Goal: Navigation & Orientation: Find specific page/section

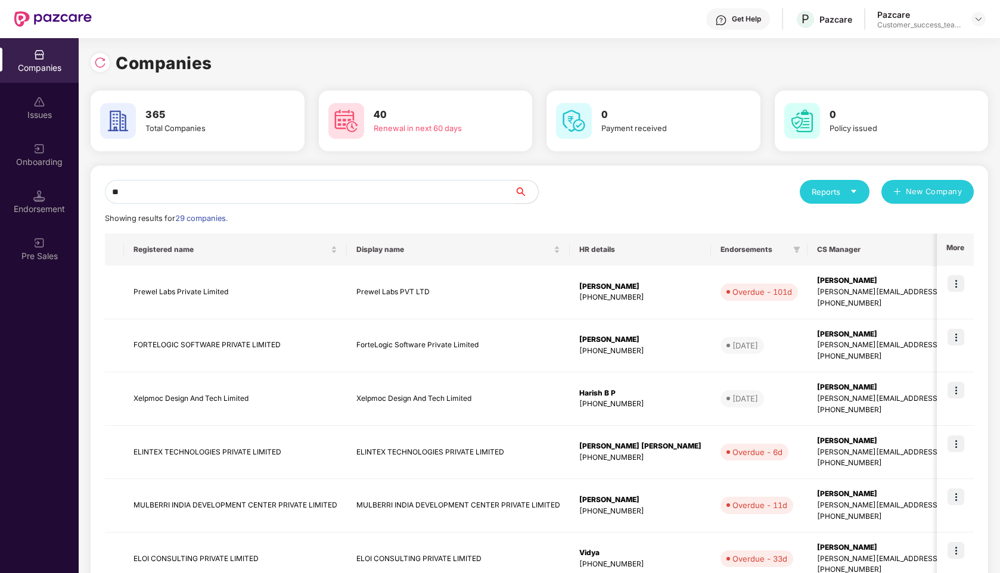
type input "*"
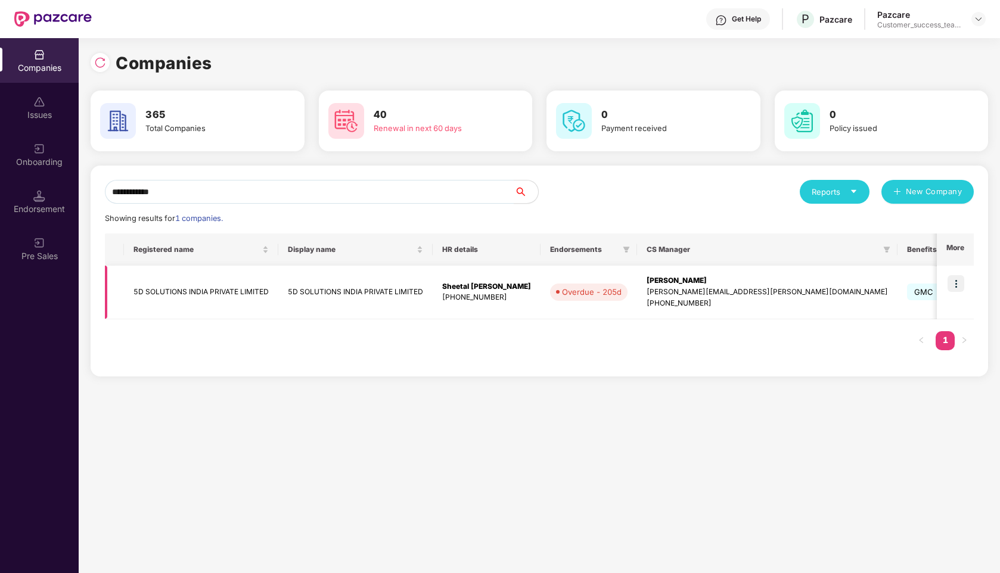
type input "**********"
click at [956, 286] on img at bounding box center [956, 283] width 17 height 17
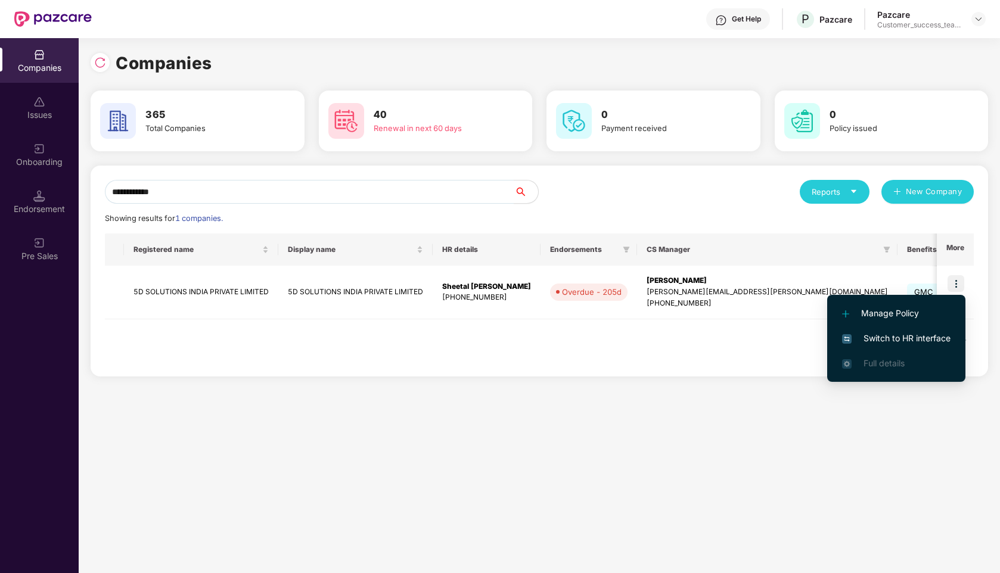
click at [893, 342] on span "Switch to HR interface" at bounding box center [896, 338] width 108 height 13
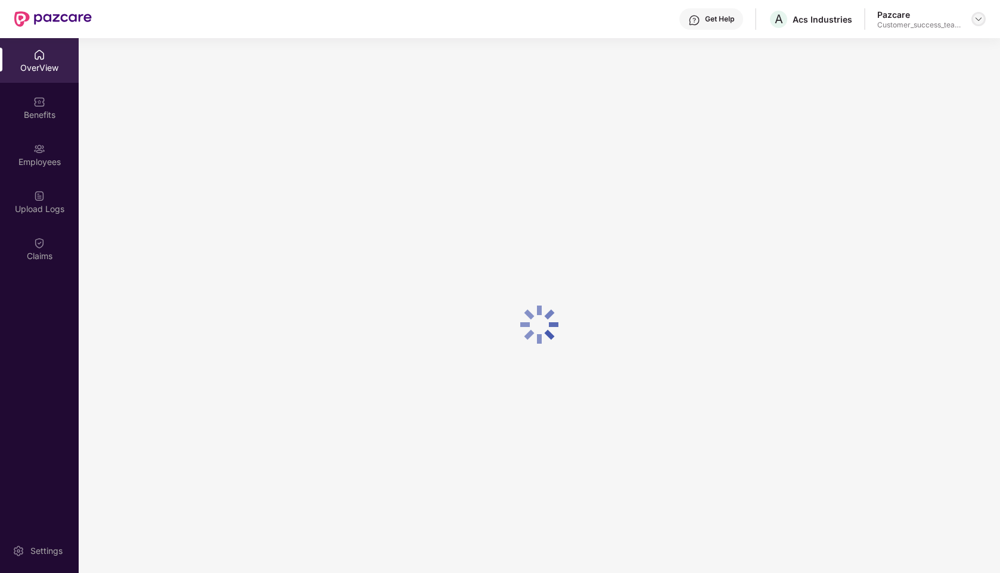
click at [979, 20] on img at bounding box center [979, 19] width 10 height 10
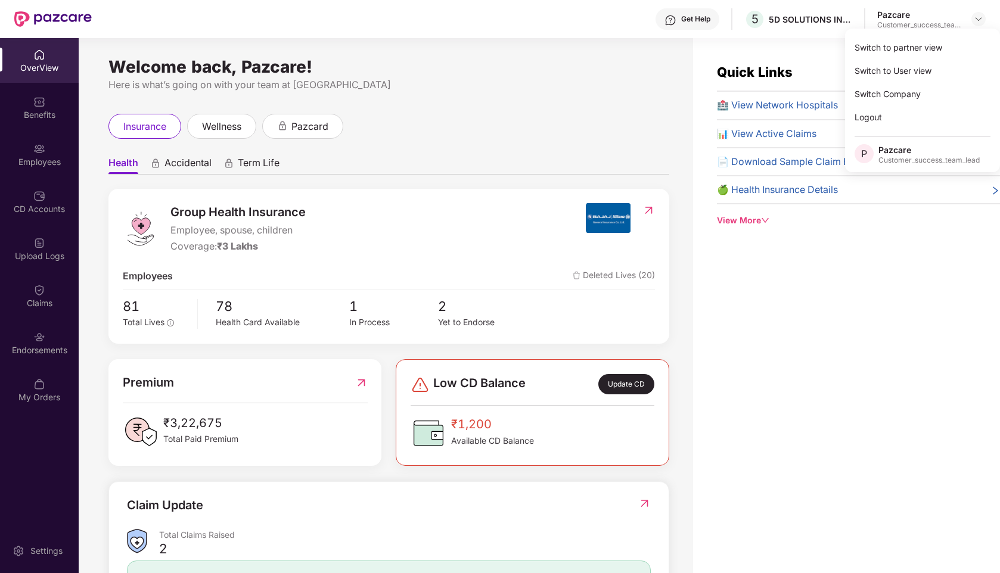
click at [427, 93] on div "Welcome back, Pazcare! Here is what’s going on with your team at Pazcare insura…" at bounding box center [386, 312] width 614 height 549
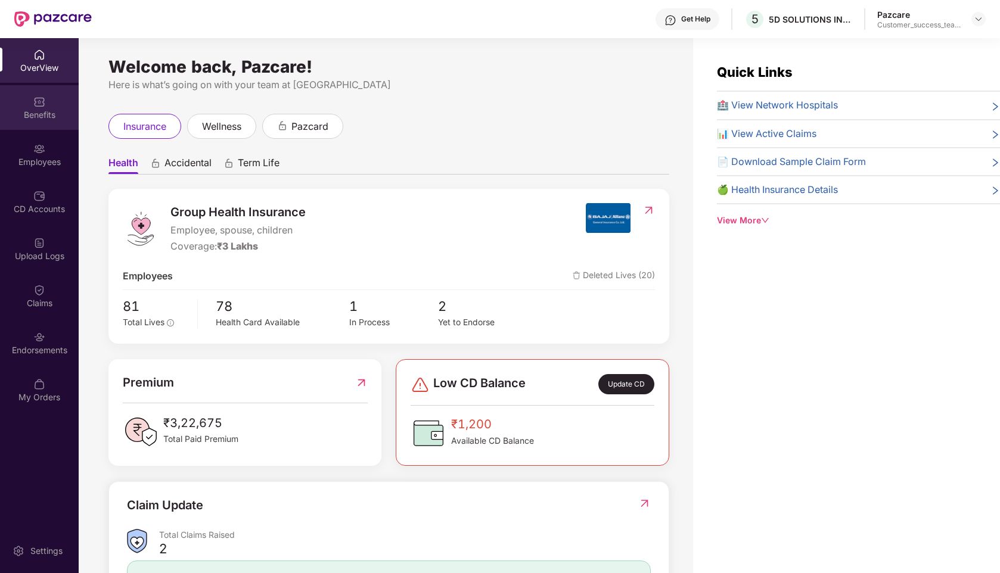
click at [34, 107] on img at bounding box center [39, 102] width 12 height 12
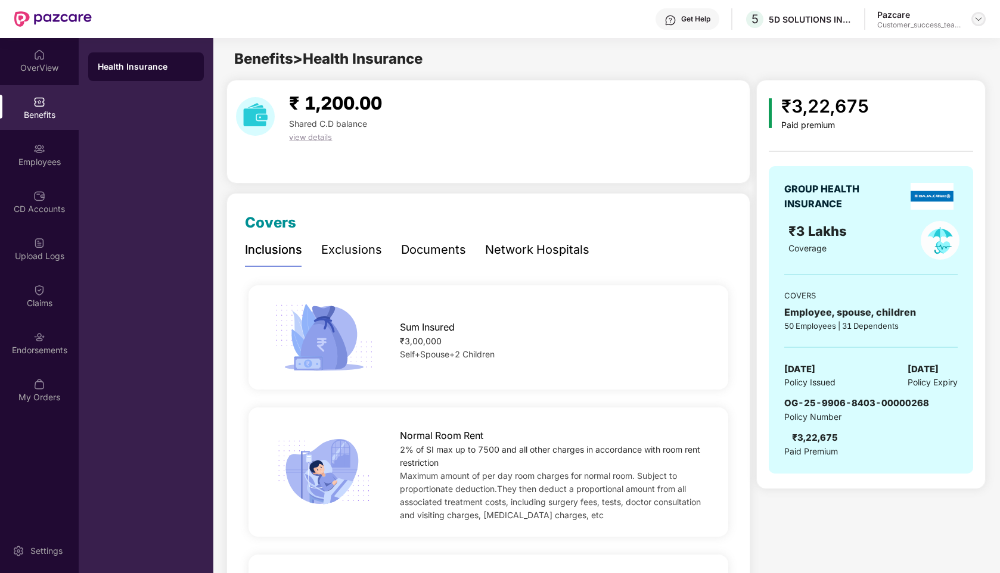
click at [981, 22] on img at bounding box center [979, 19] width 10 height 10
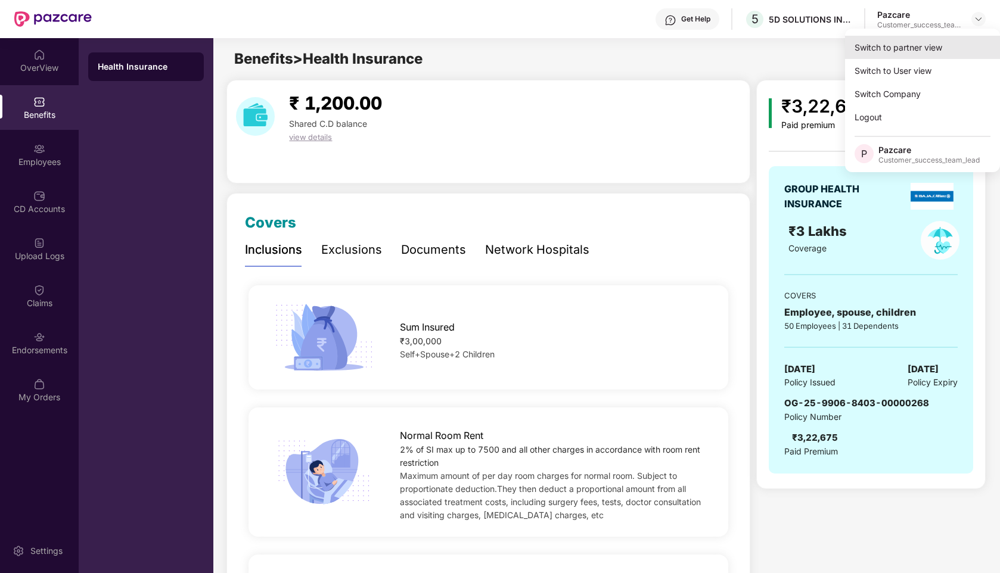
click at [902, 46] on div "Switch to partner view" at bounding box center [922, 47] width 155 height 23
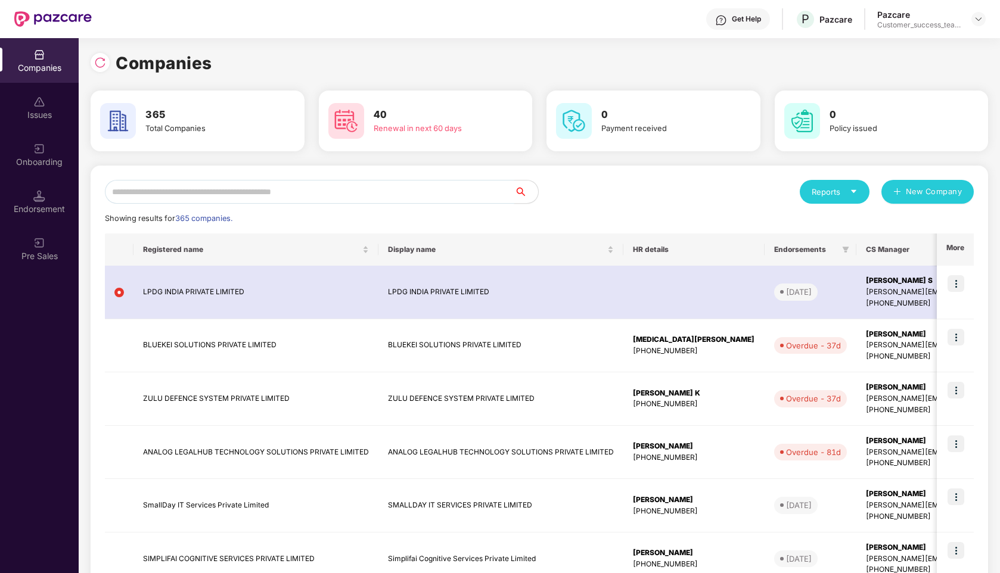
click at [283, 189] on input "text" at bounding box center [309, 192] width 409 height 24
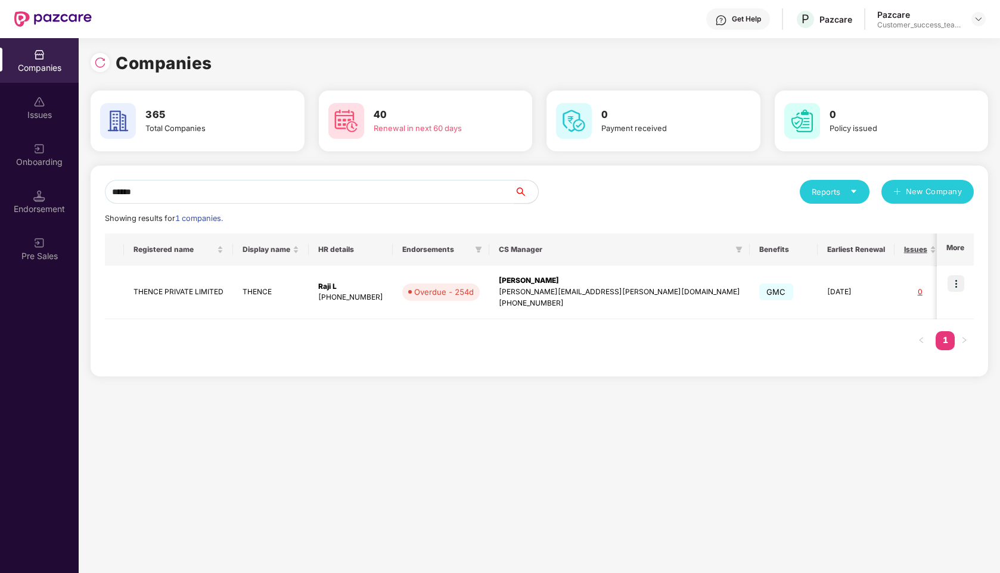
type input "******"
click at [958, 282] on img at bounding box center [956, 283] width 17 height 17
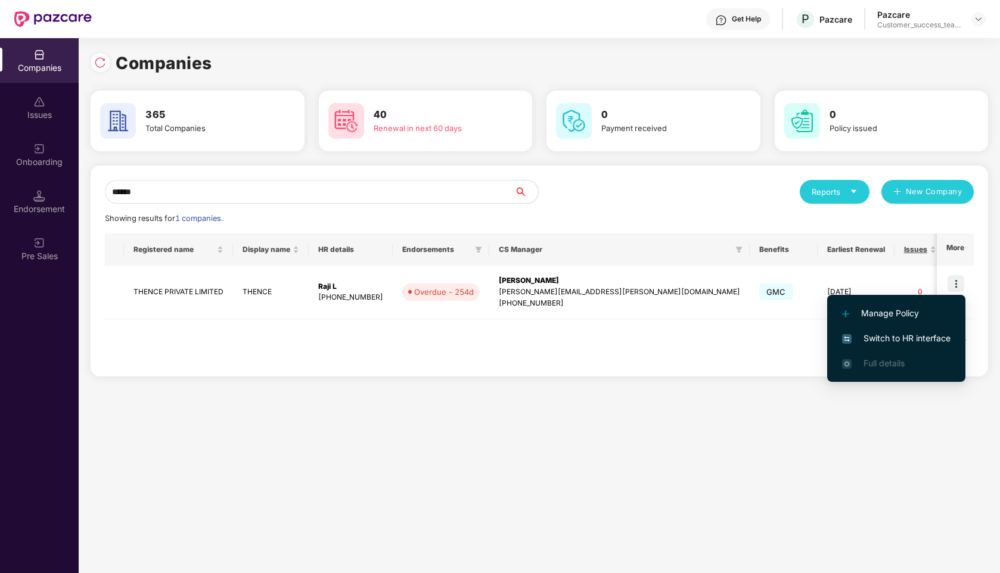
click at [891, 333] on span "Switch to HR interface" at bounding box center [896, 338] width 108 height 13
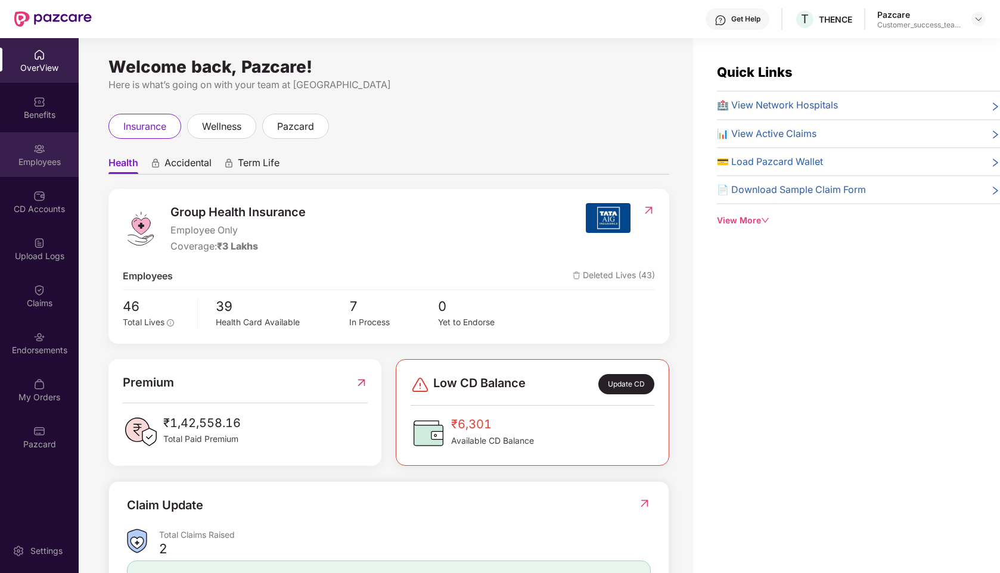
click at [30, 161] on div "Employees" at bounding box center [39, 162] width 79 height 12
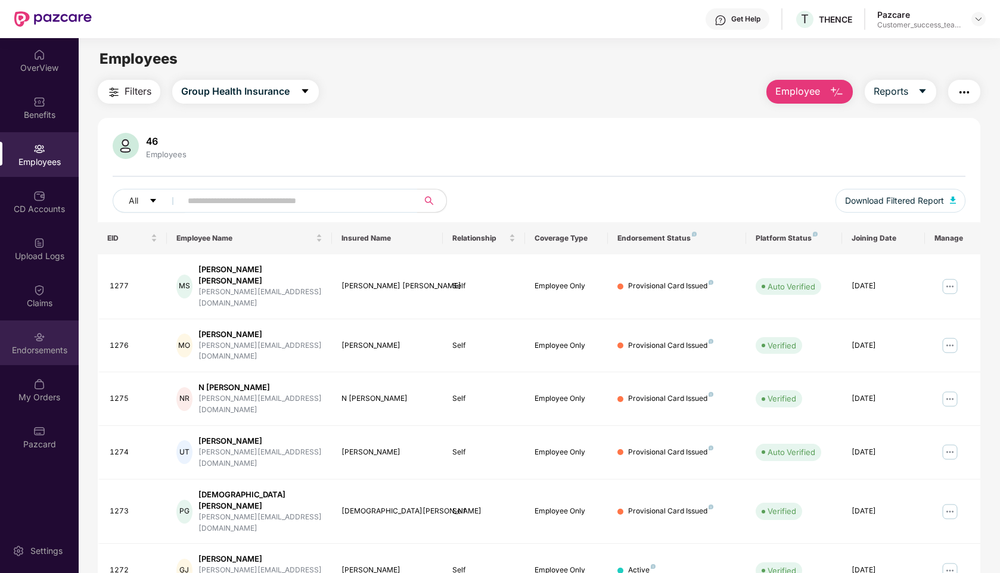
click at [33, 355] on div "Endorsements" at bounding box center [39, 350] width 79 height 12
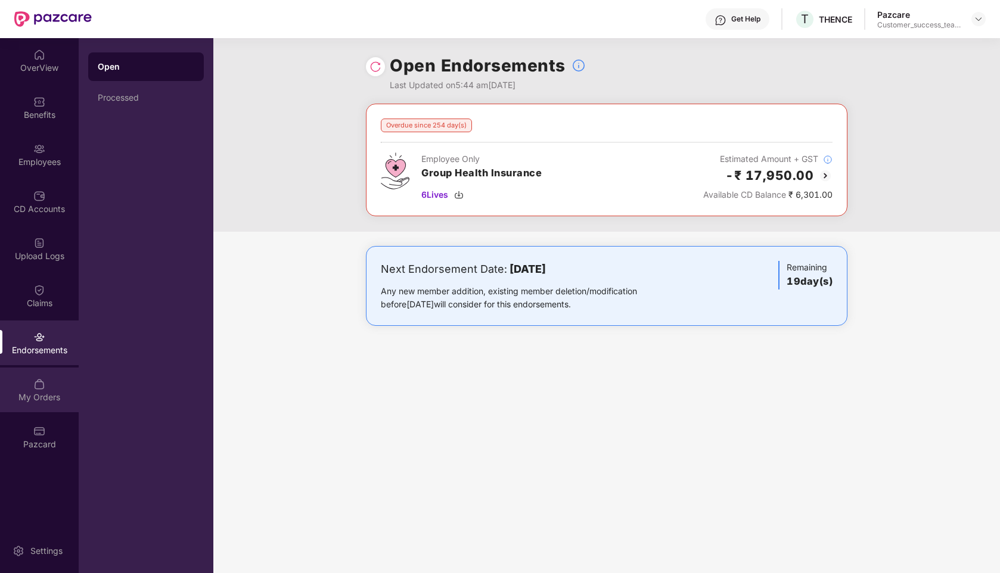
click at [40, 386] on img at bounding box center [39, 384] width 12 height 12
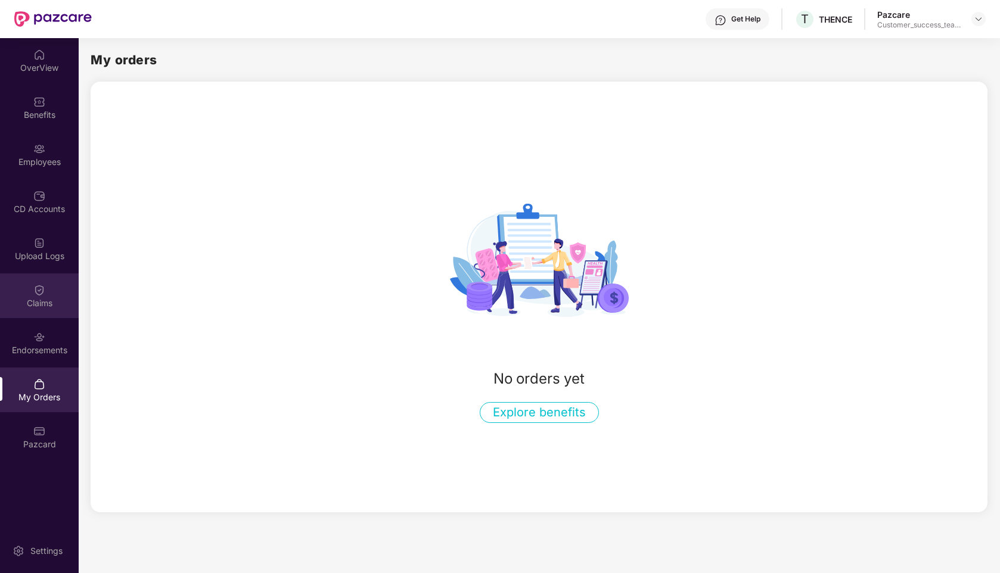
click at [50, 285] on div "Claims" at bounding box center [39, 296] width 79 height 45
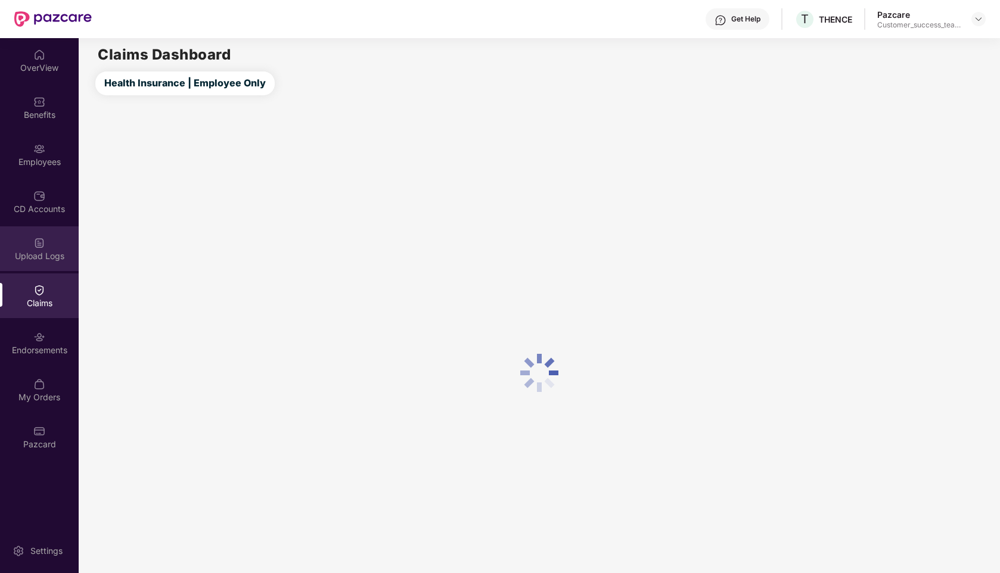
click at [50, 246] on div "Upload Logs" at bounding box center [39, 248] width 79 height 45
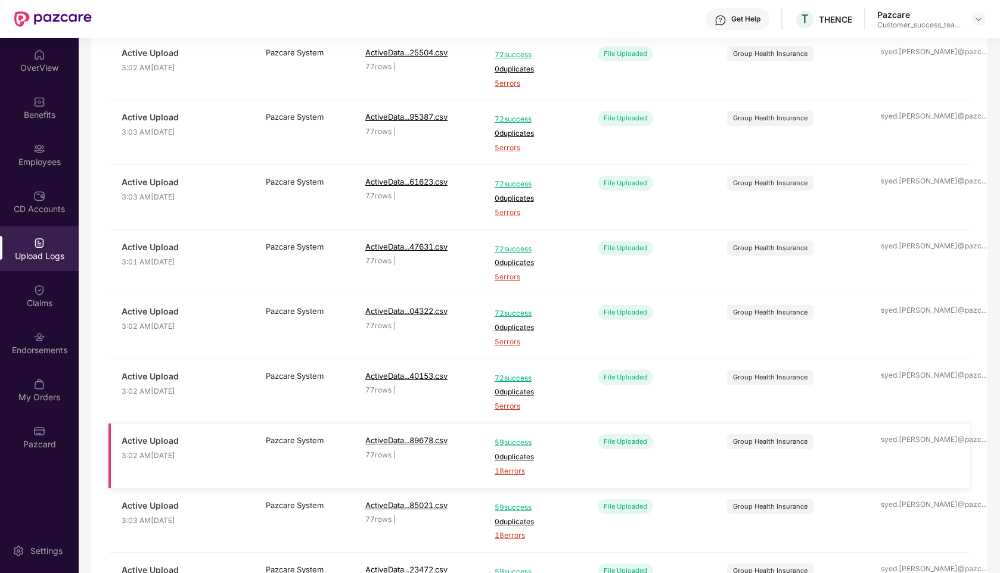
scroll to position [291, 0]
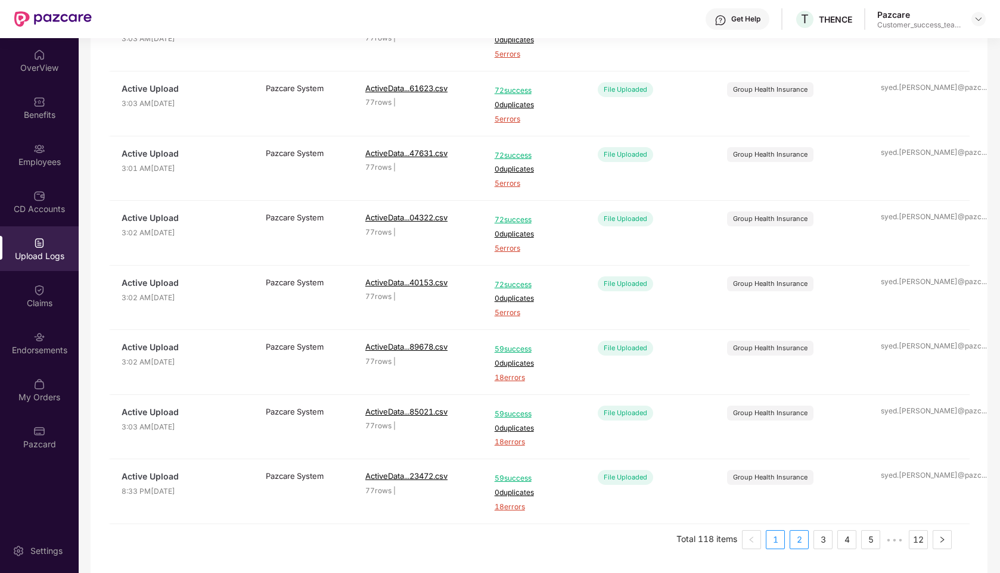
click at [795, 540] on link "2" at bounding box center [799, 540] width 18 height 18
click at [826, 546] on link "3" at bounding box center [823, 540] width 18 height 18
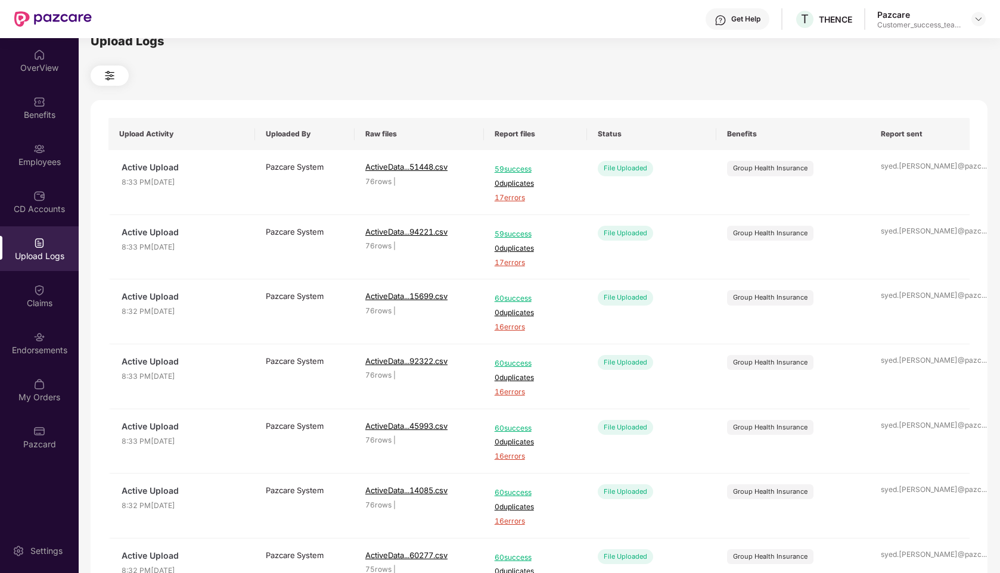
scroll to position [0, 0]
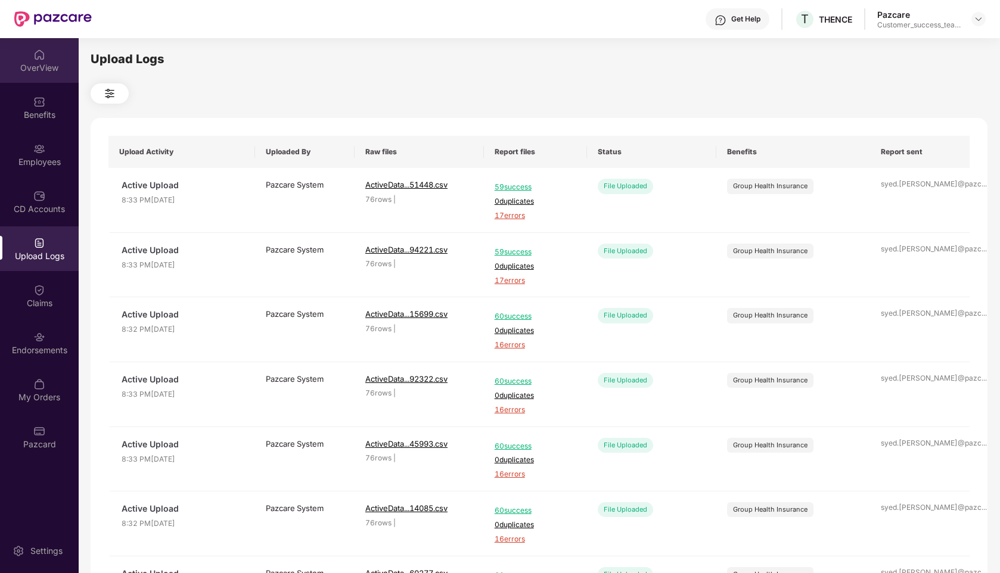
click at [30, 72] on div "OverView" at bounding box center [39, 68] width 79 height 12
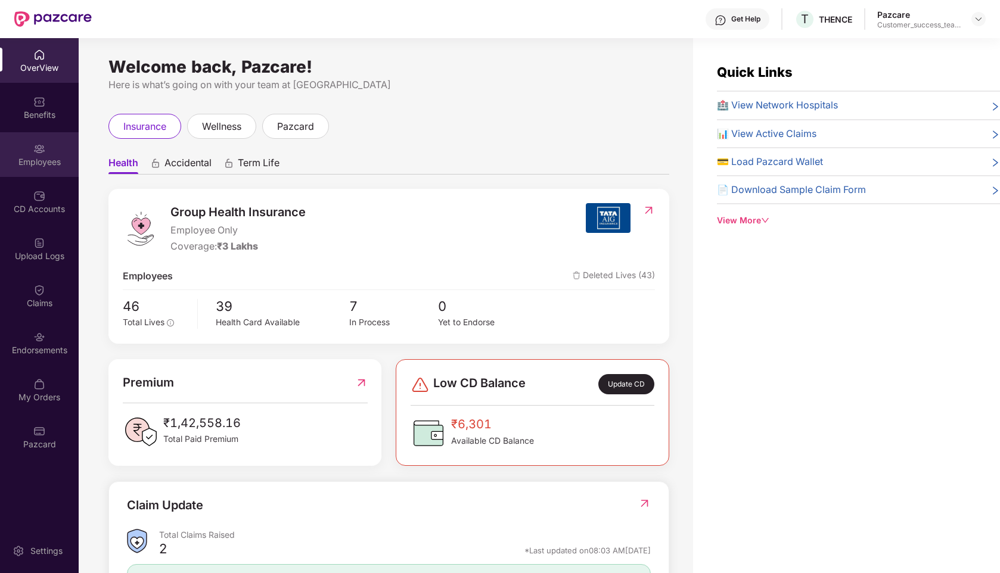
click at [37, 171] on div "Employees" at bounding box center [39, 154] width 79 height 45
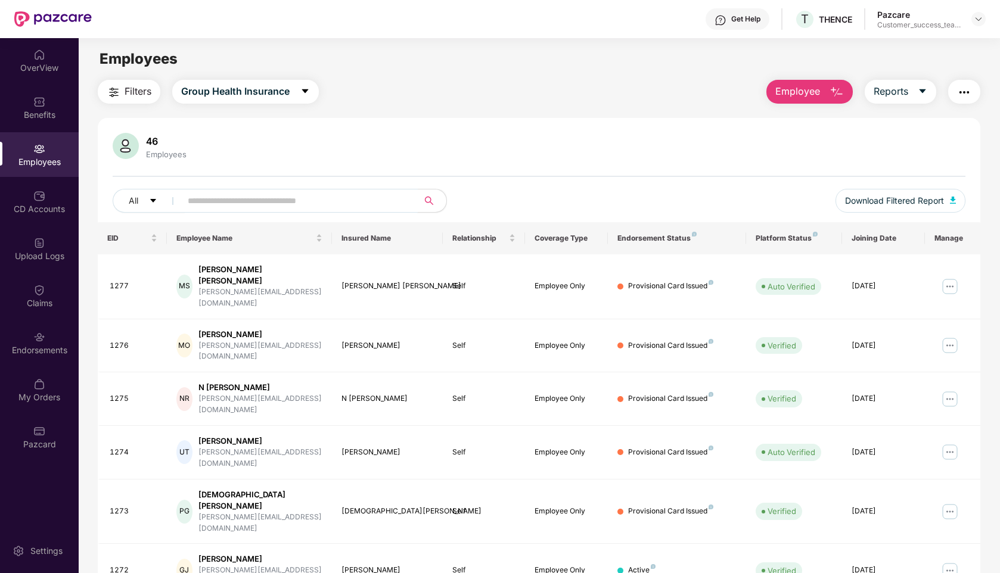
click at [383, 196] on input "text" at bounding box center [295, 201] width 214 height 18
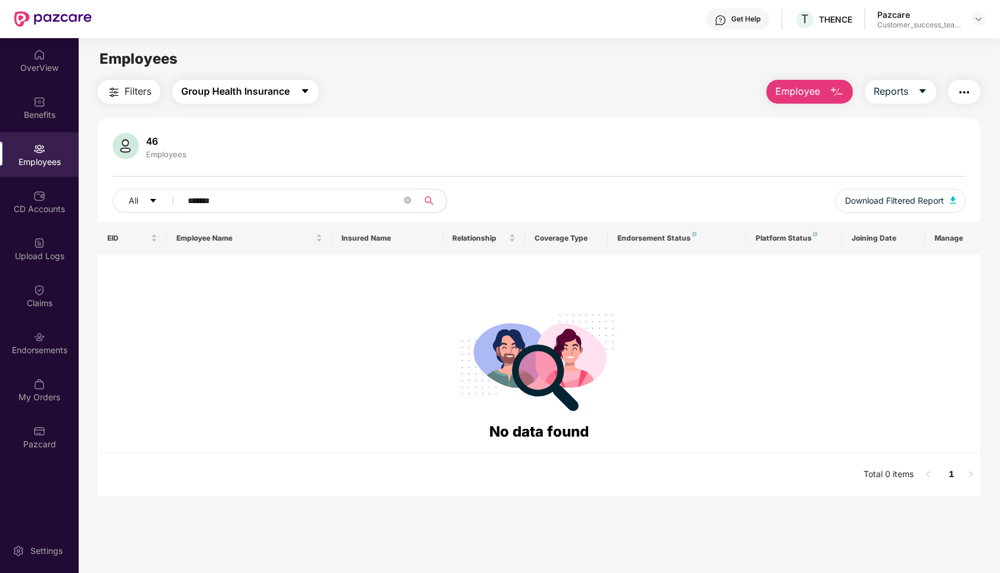
type input "*******"
click at [224, 92] on span "Group Health Insurance" at bounding box center [235, 91] width 108 height 15
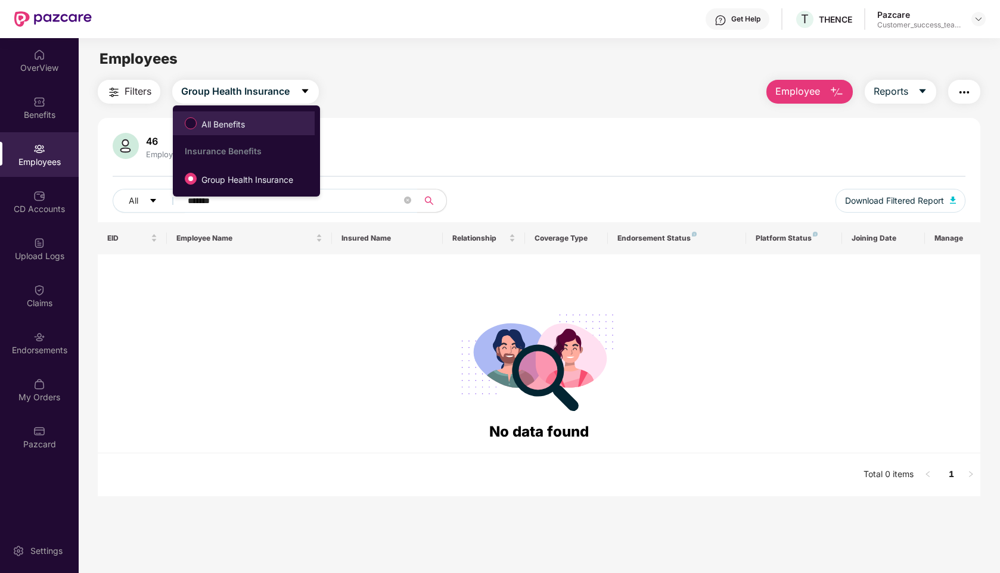
click at [206, 126] on span "All Benefits" at bounding box center [223, 124] width 53 height 13
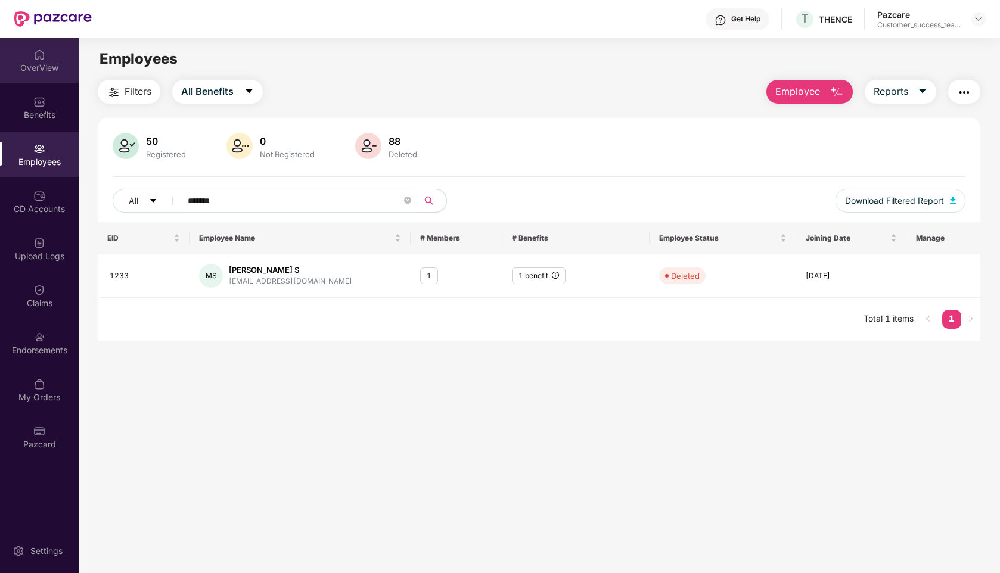
click at [30, 56] on div "OverView" at bounding box center [39, 60] width 79 height 45
